Goal: Transaction & Acquisition: Purchase product/service

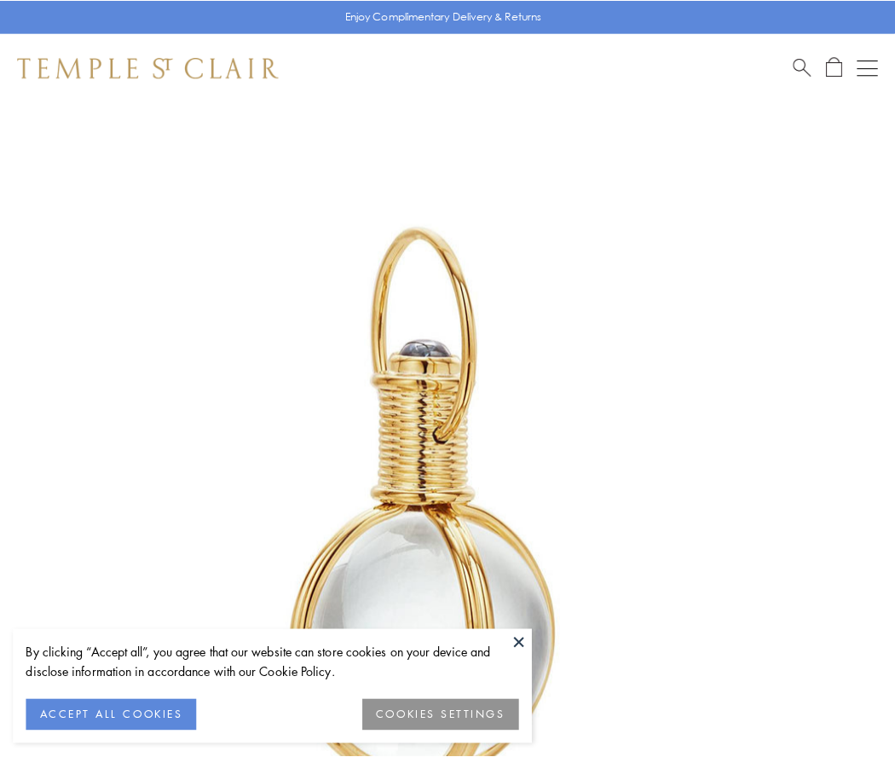
scroll to position [445, 0]
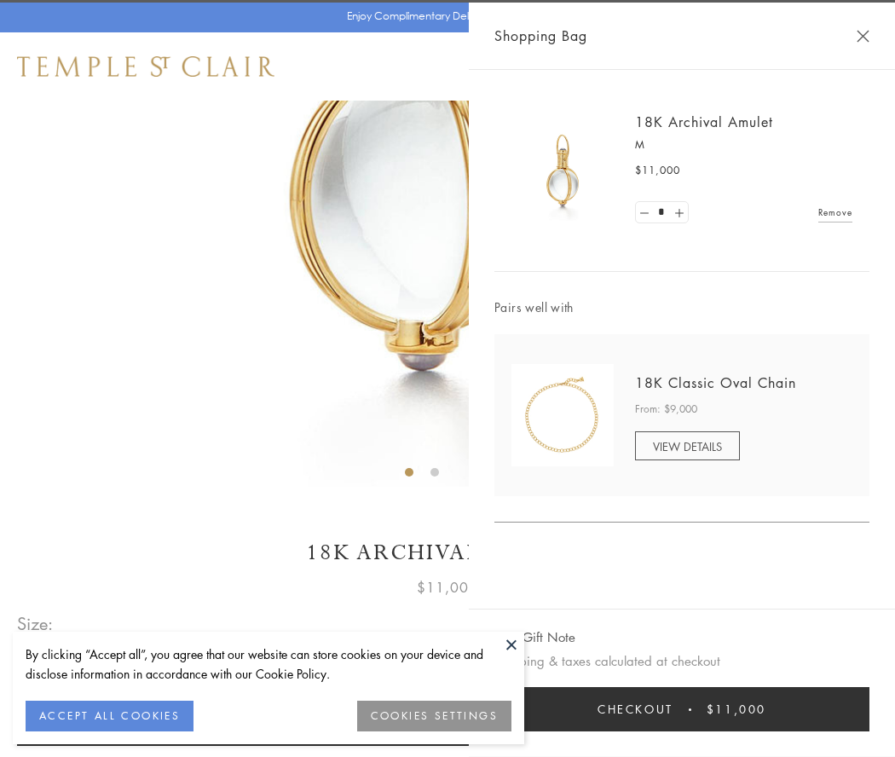
click at [682, 709] on button "Checkout $11,000" at bounding box center [681, 709] width 375 height 44
